Goal: Information Seeking & Learning: Learn about a topic

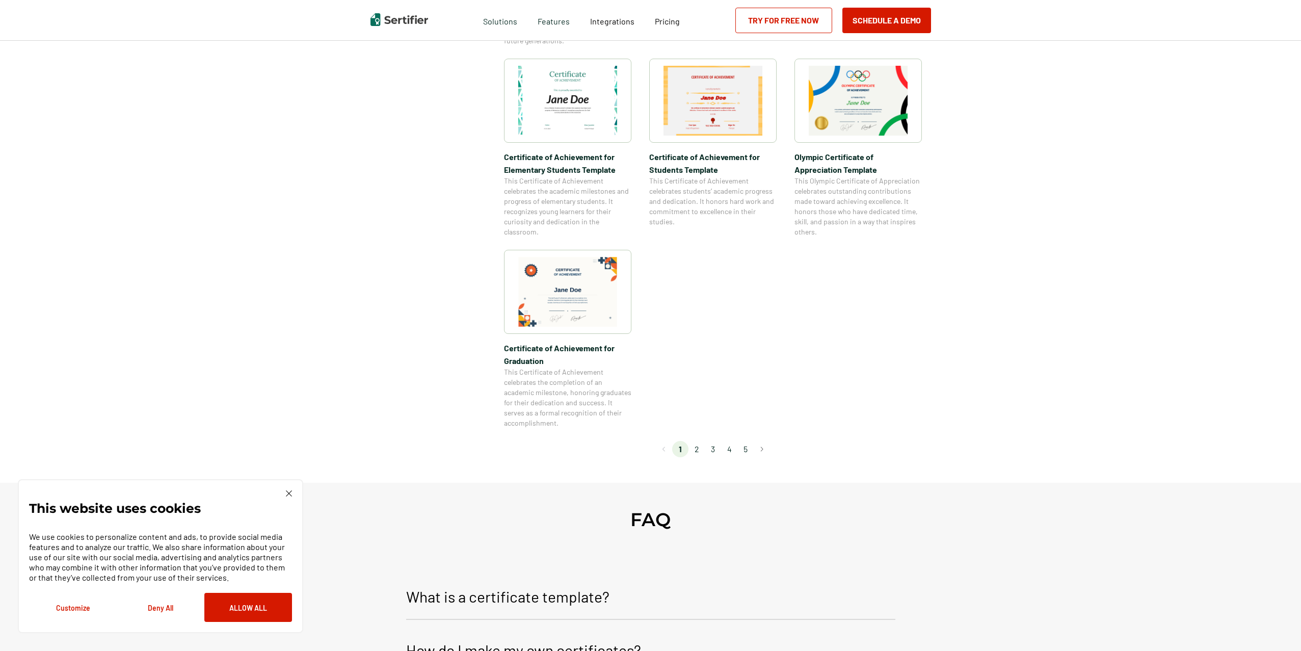
scroll to position [722, 0]
click at [697, 446] on li "2" at bounding box center [696, 447] width 16 height 16
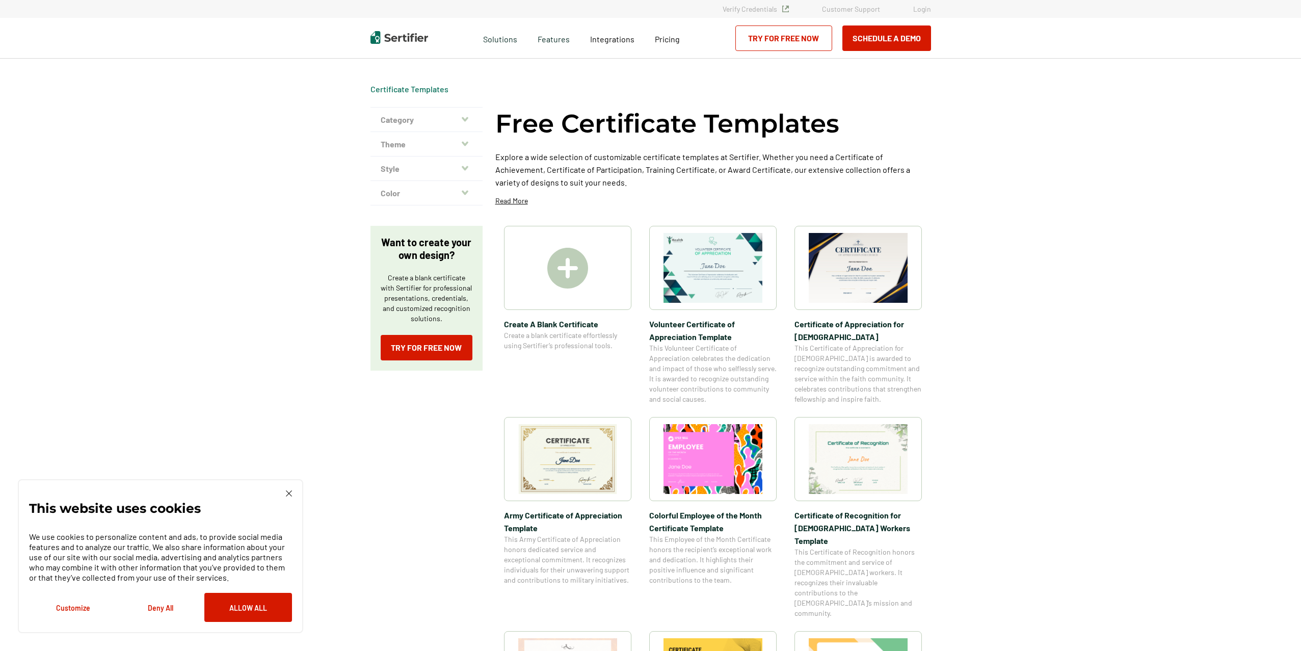
scroll to position [5, 0]
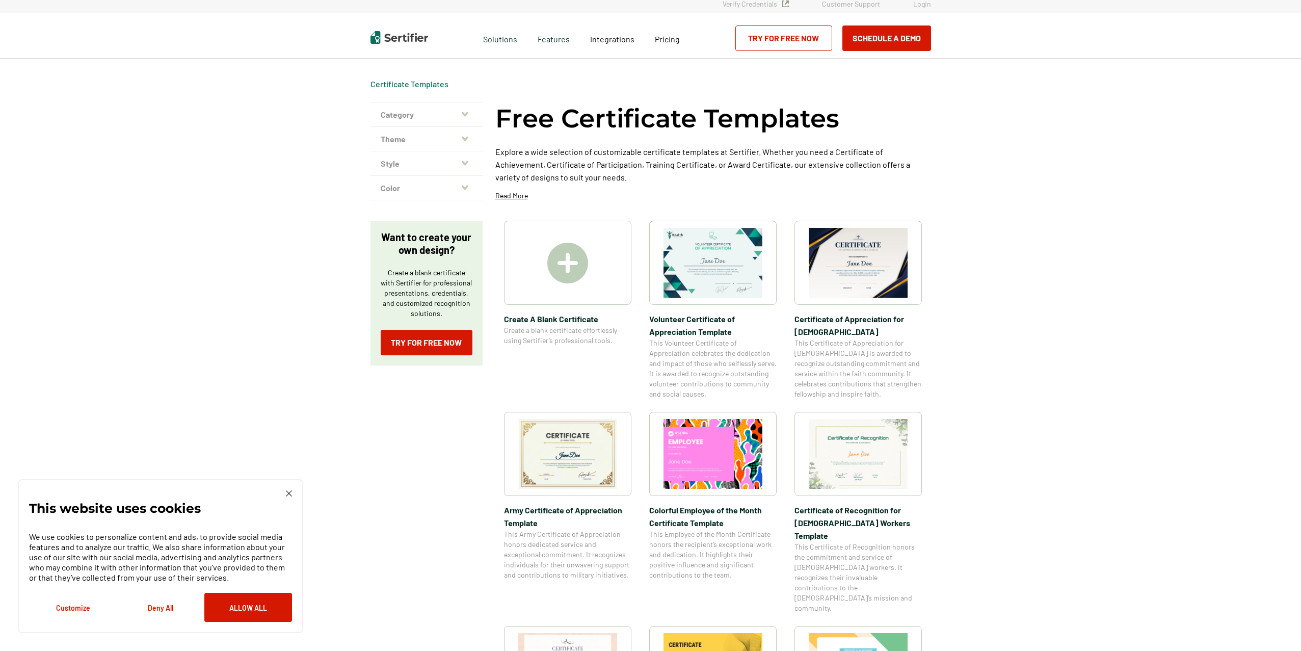
click at [462, 113] on button "Category" at bounding box center [426, 114] width 112 height 24
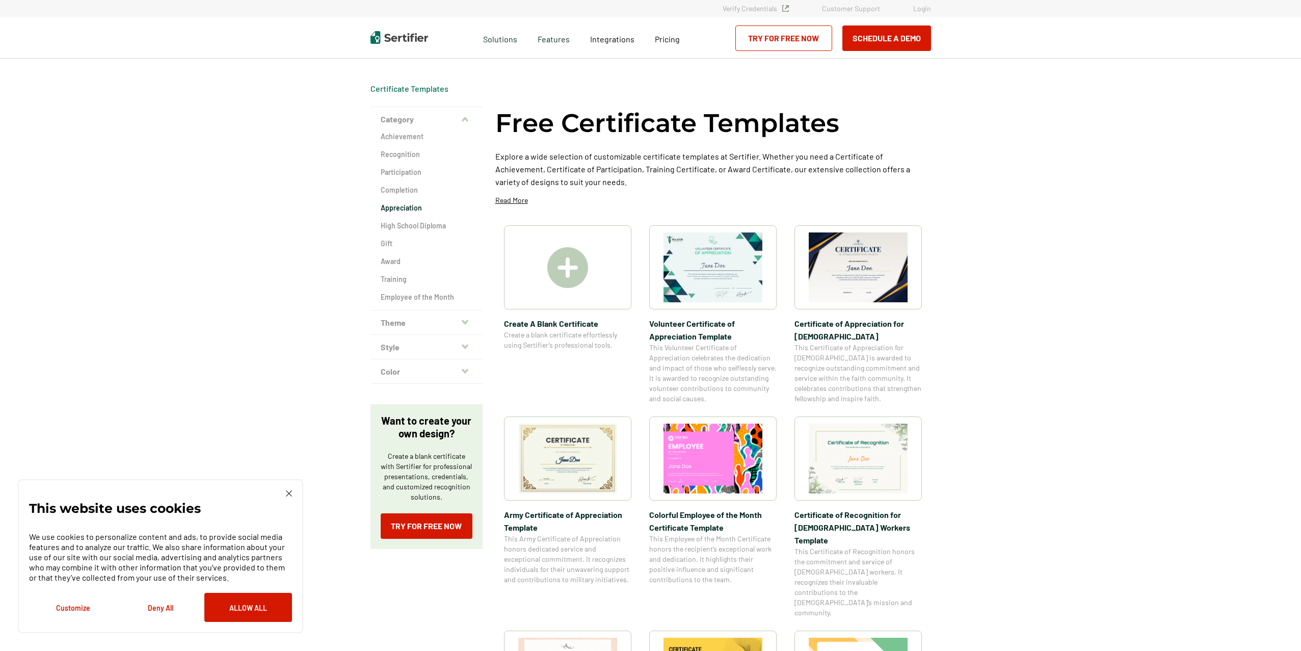
click at [417, 205] on h2 "Appreciation" at bounding box center [427, 208] width 92 height 10
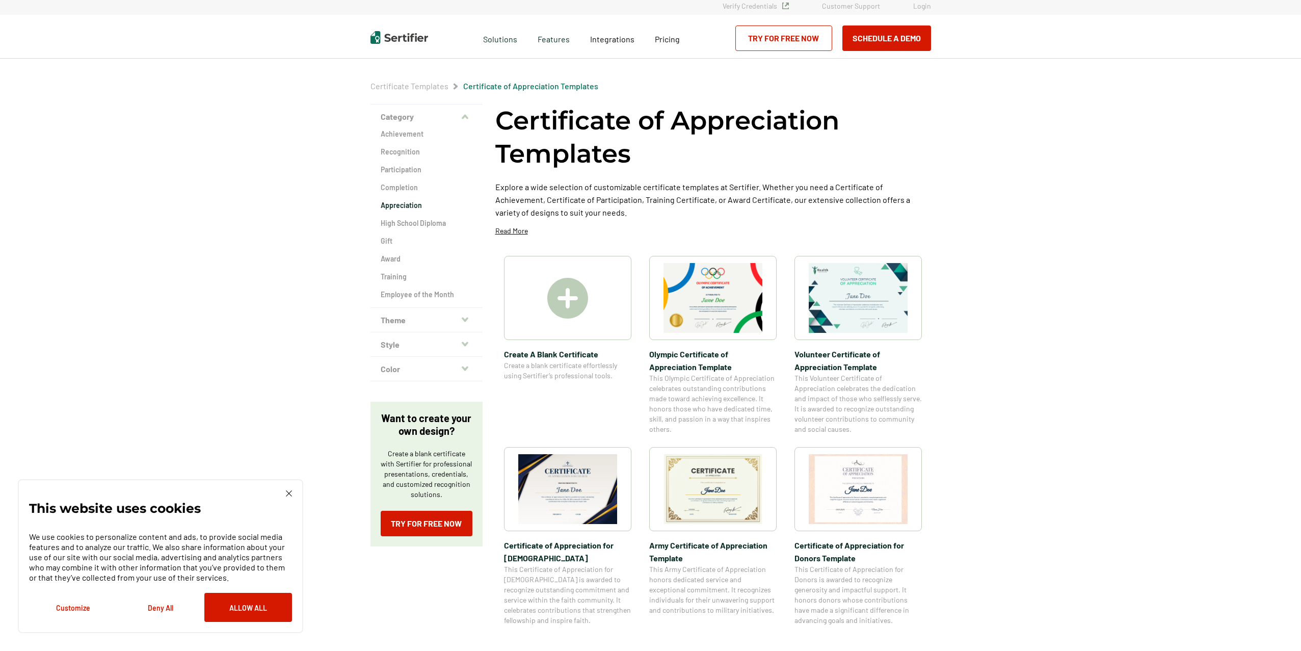
scroll to position [8, 0]
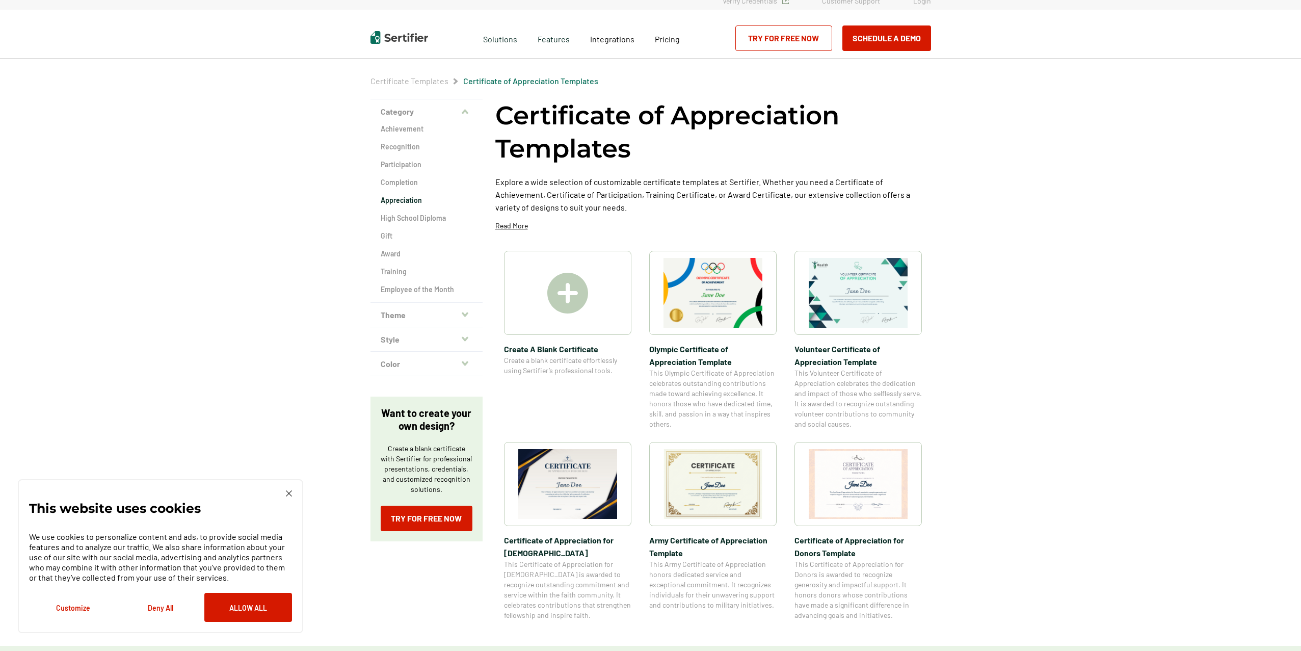
click at [466, 314] on icon "button" at bounding box center [465, 314] width 7 height 5
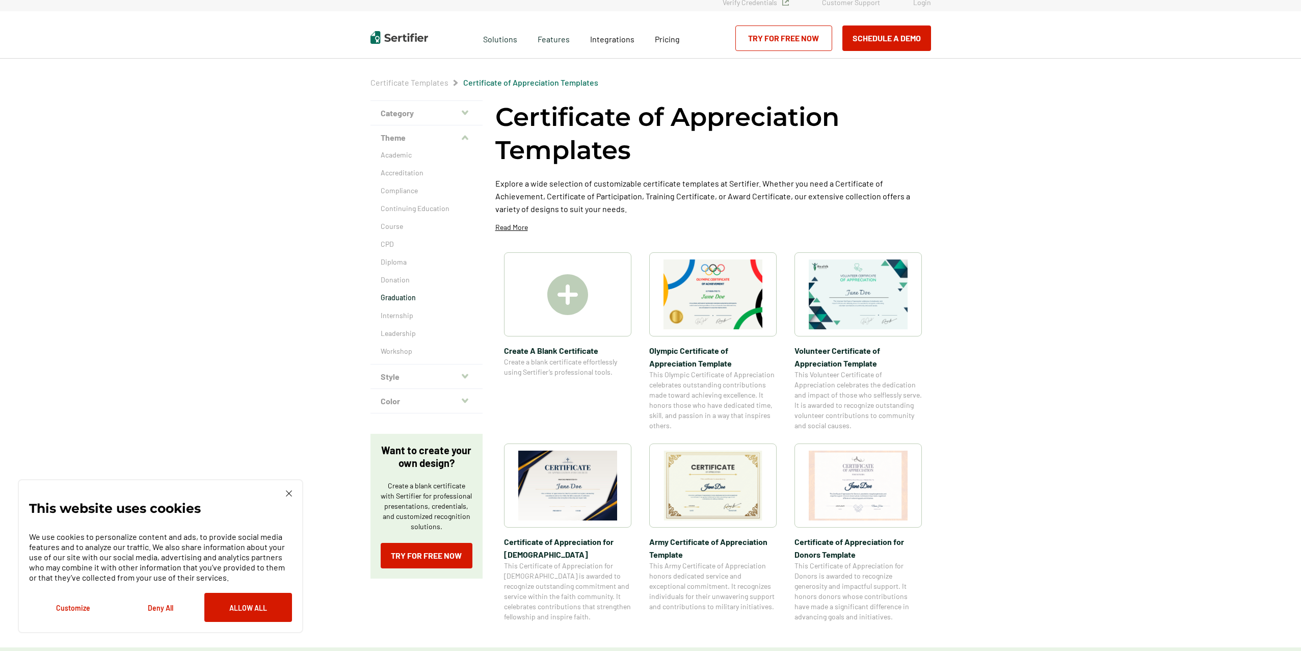
scroll to position [0, 0]
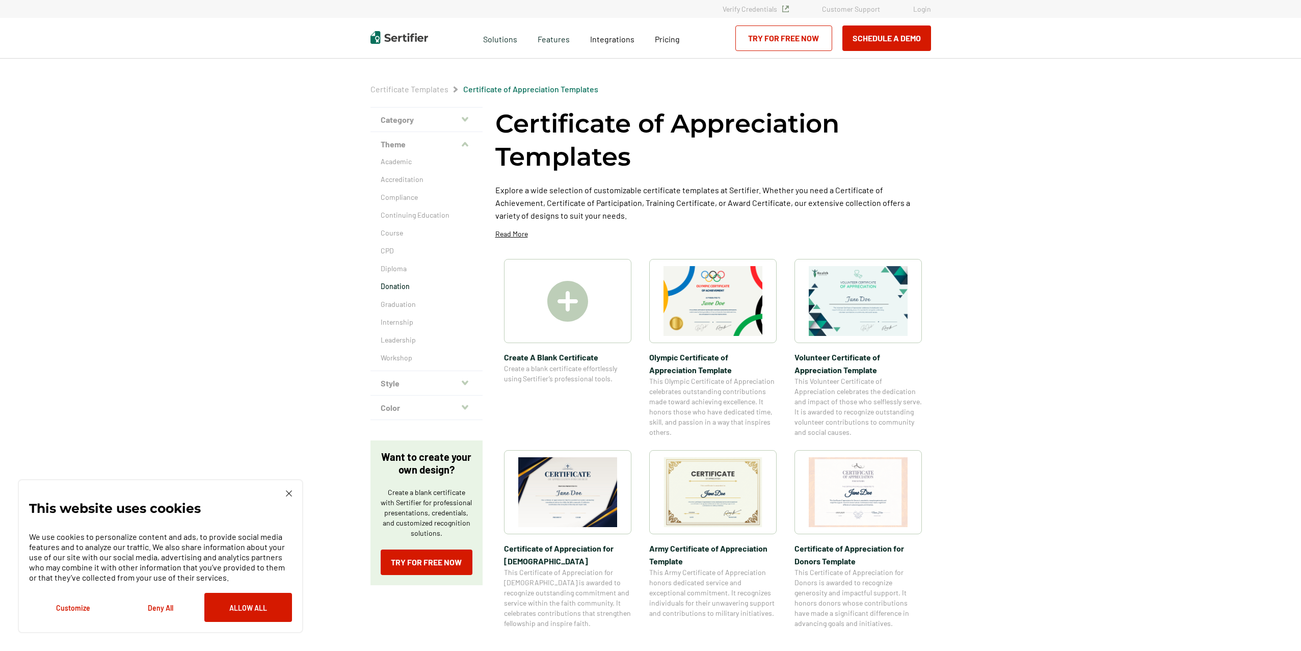
click at [400, 287] on p "Donation" at bounding box center [427, 286] width 92 height 10
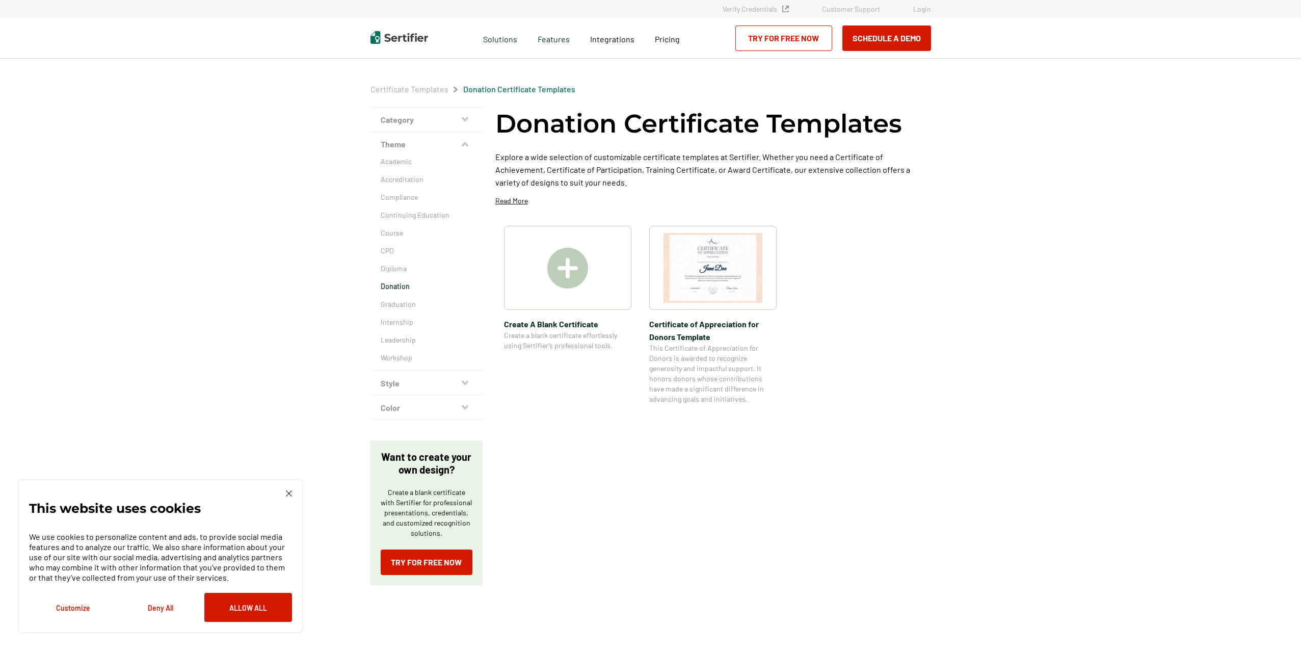
click at [459, 384] on button "Style" at bounding box center [426, 383] width 112 height 24
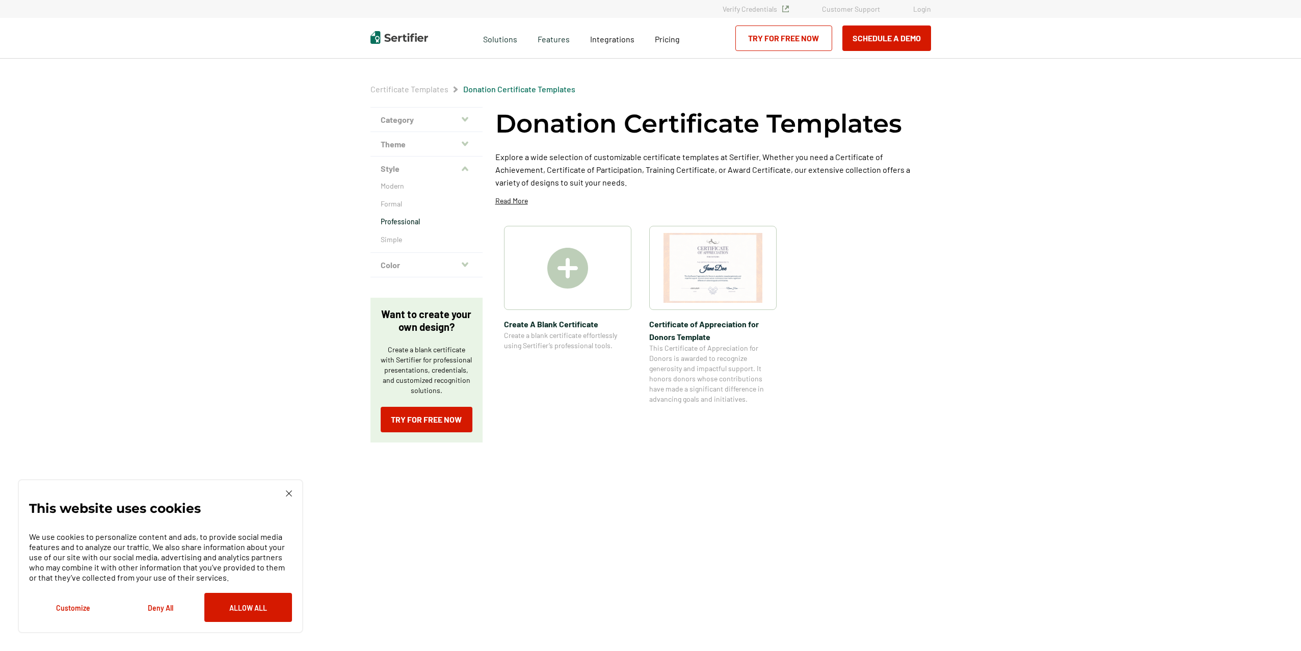
click at [402, 219] on p "Professional" at bounding box center [427, 222] width 92 height 10
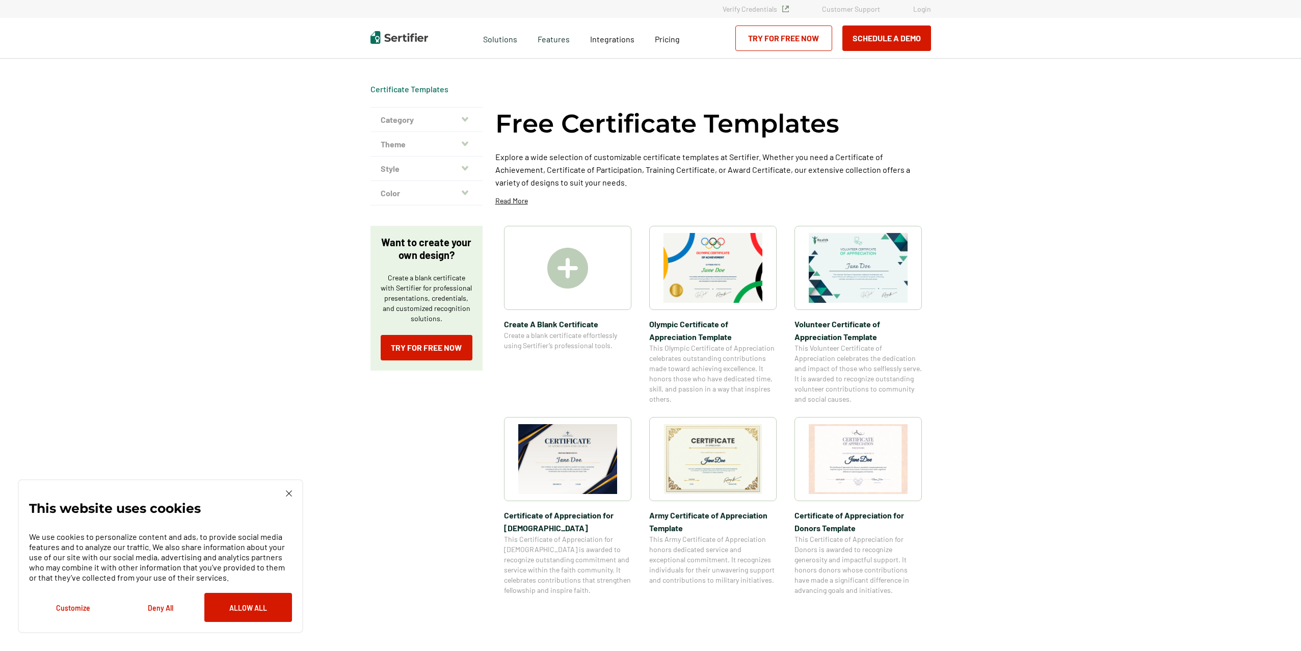
scroll to position [1, 0]
